Goal: Task Accomplishment & Management: Use online tool/utility

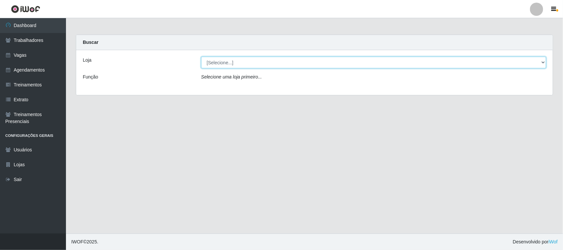
click at [541, 60] on select "[Selecione...] [GEOGRAPHIC_DATA]" at bounding box center [373, 63] width 345 height 12
select select "65"
click at [201, 57] on select "[Selecione...] [GEOGRAPHIC_DATA]" at bounding box center [373, 63] width 345 height 12
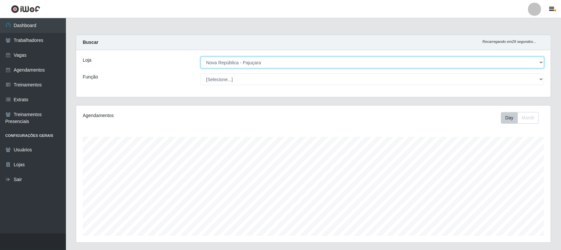
scroll to position [137, 475]
click at [540, 60] on select "[Selecione...] [GEOGRAPHIC_DATA]" at bounding box center [373, 63] width 344 height 12
click at [201, 57] on select "[Selecione...] [GEOGRAPHIC_DATA]" at bounding box center [373, 63] width 344 height 12
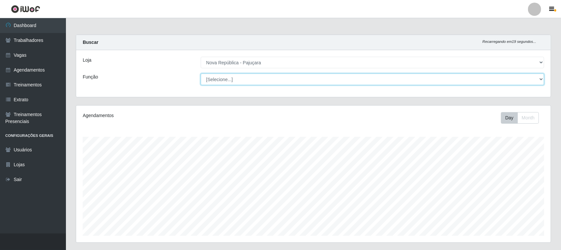
click at [539, 78] on select "[Selecione...] Balconista Operador de Caixa Repositor" at bounding box center [373, 80] width 344 height 12
select select "22"
click at [201, 74] on select "[Selecione...] Balconista Operador de Caixa Repositor" at bounding box center [373, 80] width 344 height 12
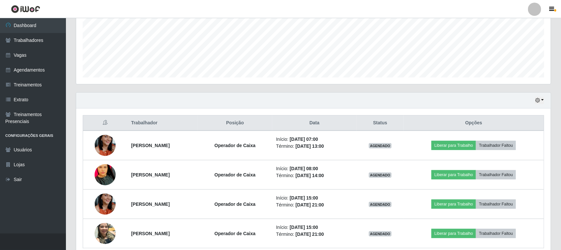
scroll to position [165, 0]
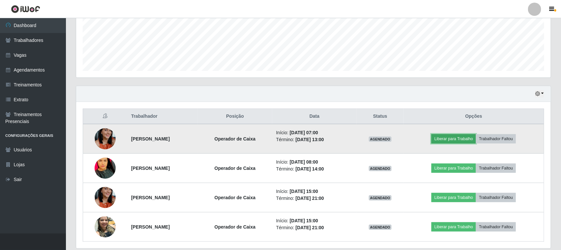
click at [458, 140] on button "Liberar para Trabalho" at bounding box center [453, 138] width 44 height 9
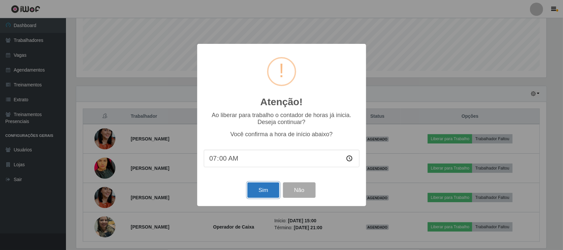
click at [264, 189] on button "Sim" at bounding box center [263, 189] width 32 height 15
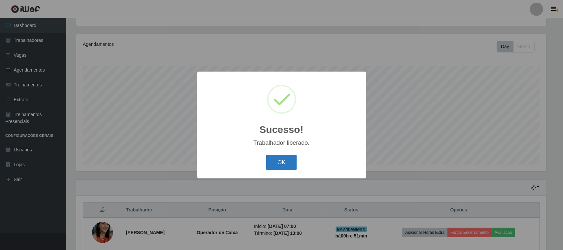
click at [288, 159] on button "OK" at bounding box center [281, 162] width 31 height 15
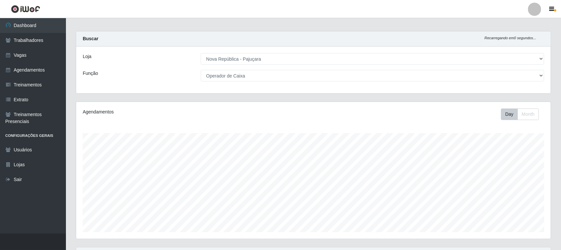
scroll to position [0, 0]
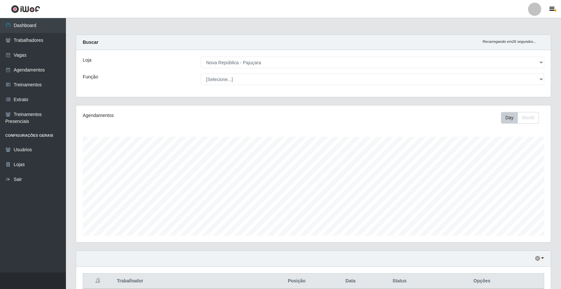
select select "65"
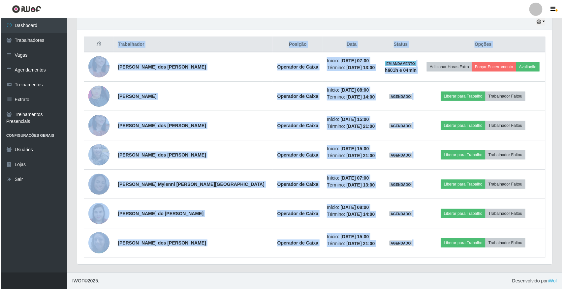
scroll to position [137, 475]
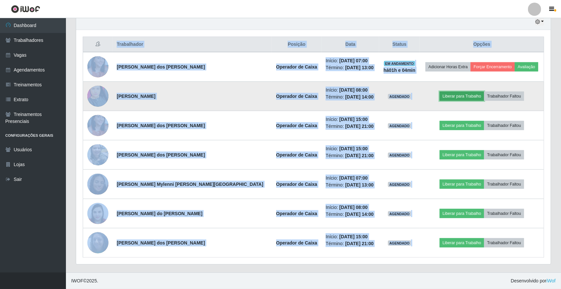
click at [458, 99] on button "Liberar para Trabalho" at bounding box center [462, 96] width 44 height 9
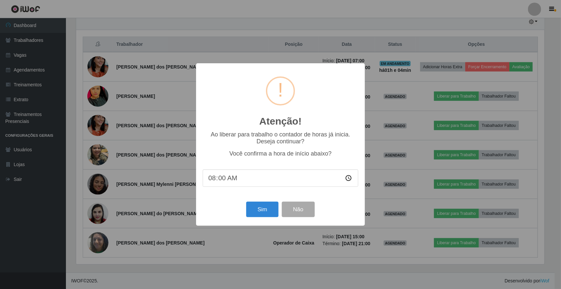
scroll to position [137, 470]
click at [265, 217] on button "Sim" at bounding box center [263, 209] width 32 height 15
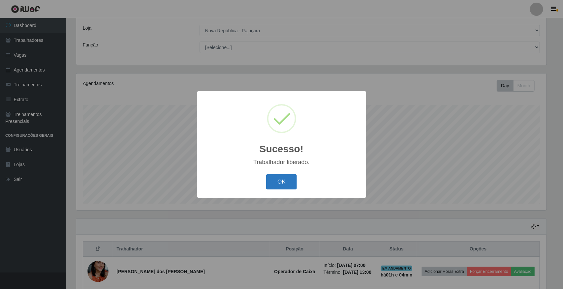
click at [273, 187] on button "OK" at bounding box center [281, 181] width 31 height 15
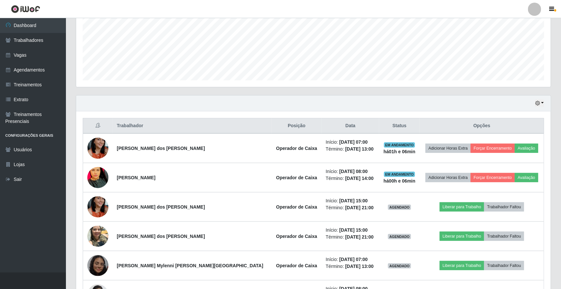
scroll to position [238, 0]
